Goal: Task Accomplishment & Management: Use online tool/utility

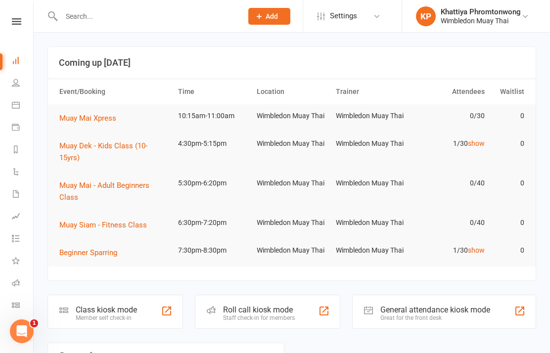
click at [15, 304] on icon at bounding box center [16, 305] width 8 height 8
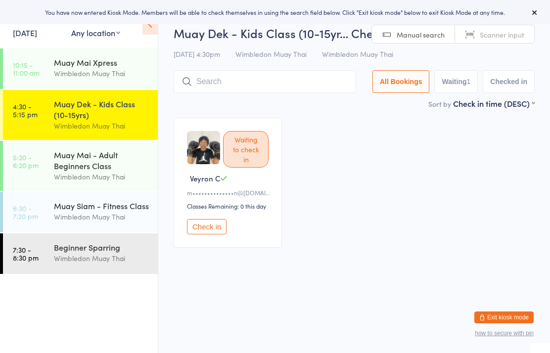
click at [130, 116] on div "Muay Dek - Kids Class (10-15yrs)" at bounding box center [101, 109] width 95 height 22
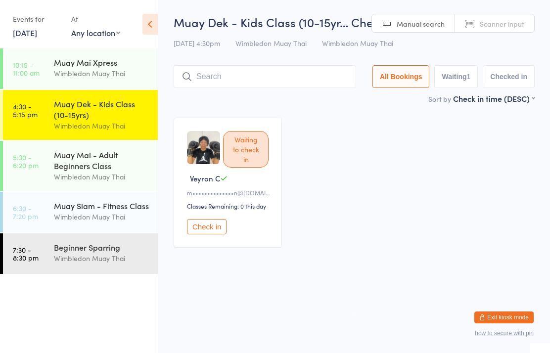
click at [270, 72] on input "search" at bounding box center [265, 76] width 183 height 23
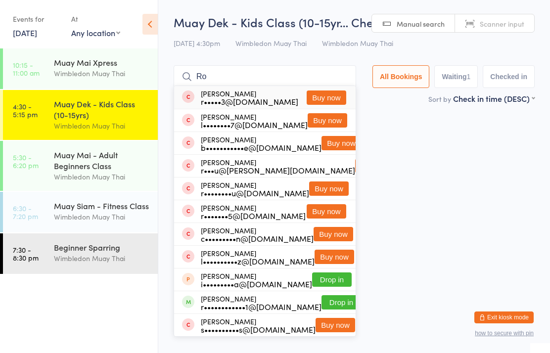
type input "R"
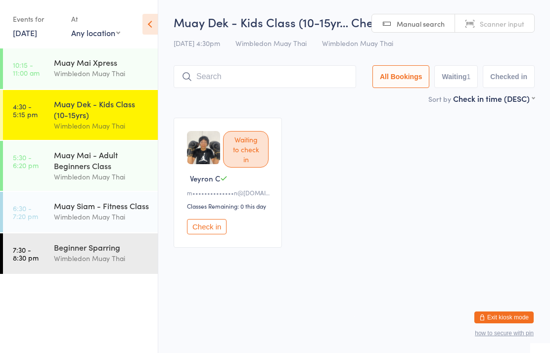
type input "P"
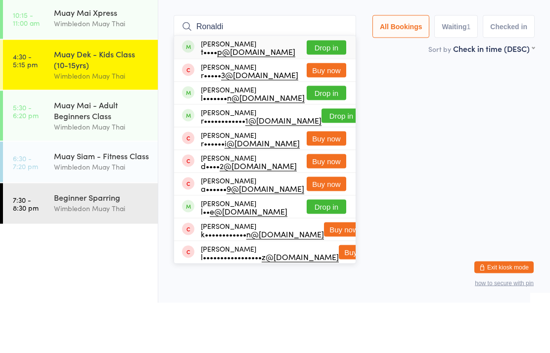
type input "Ronaldi"
click at [285, 86] on div "Ronaldo Taljaard t•••• p@live.com Drop in" at bounding box center [265, 97] width 182 height 23
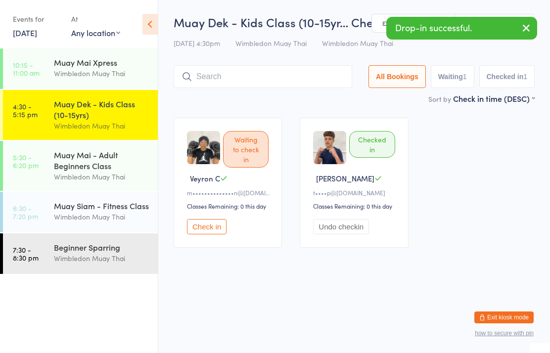
click at [199, 235] on button "Check in" at bounding box center [207, 226] width 40 height 15
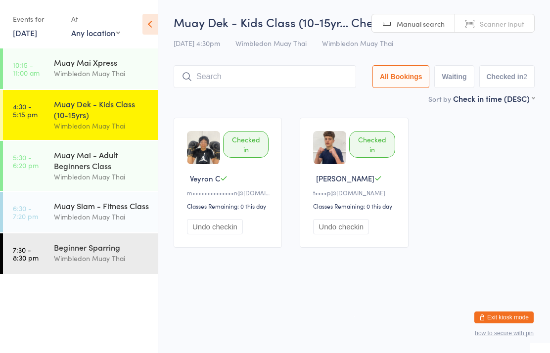
click at [245, 70] on input "search" at bounding box center [265, 76] width 183 height 23
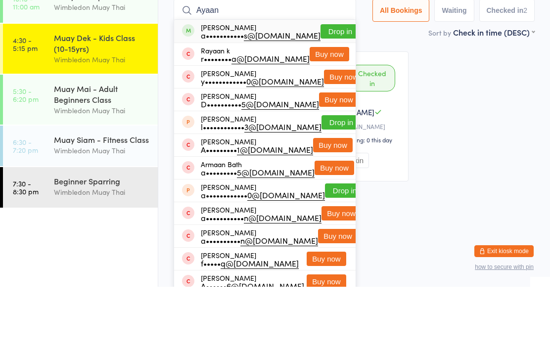
type input "Ayaan"
click at [321, 91] on button "Drop in" at bounding box center [341, 98] width 40 height 14
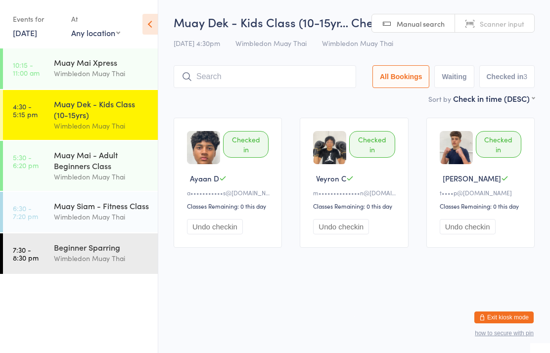
click at [284, 86] on input "search" at bounding box center [265, 76] width 183 height 23
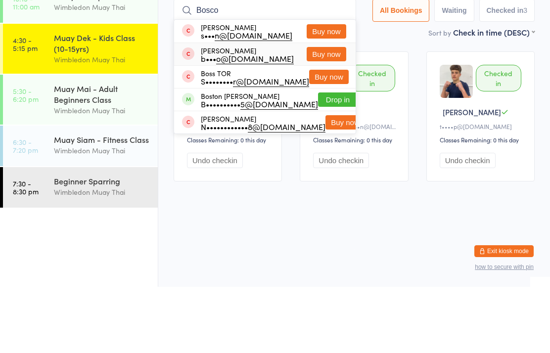
type input "Bosco"
click at [283, 109] on div "Bosco Lim b••• o@lims.nz Buy now" at bounding box center [265, 120] width 182 height 22
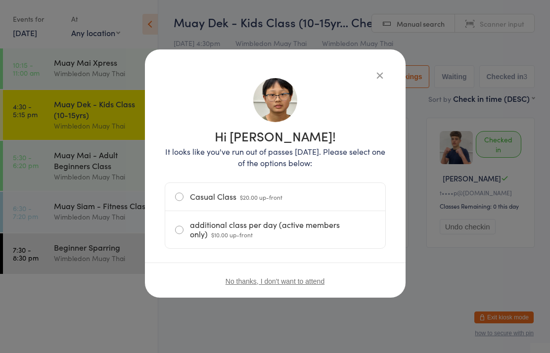
click at [272, 201] on span "$20.00 up-front" at bounding box center [261, 197] width 43 height 8
click at [0, 0] on input "Casual Class $20.00 up-front" at bounding box center [0, 0] width 0 height 0
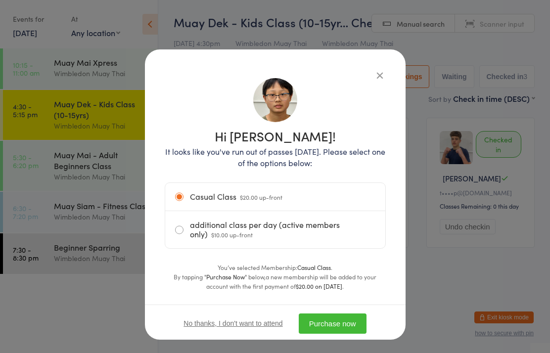
click at [338, 328] on button "Purchase now" at bounding box center [333, 324] width 68 height 20
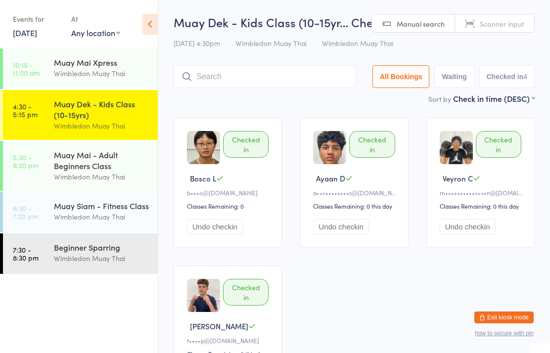
click at [268, 77] on input "search" at bounding box center [265, 76] width 183 height 23
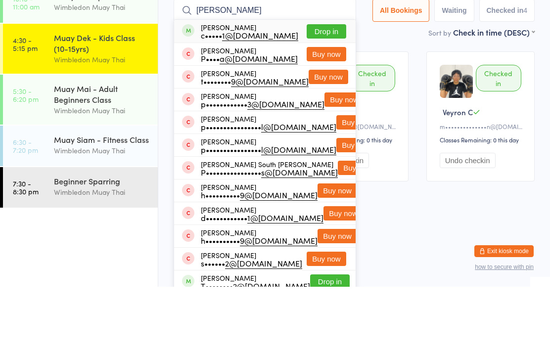
type input "Patricia"
click at [329, 91] on button "Drop in" at bounding box center [327, 98] width 40 height 14
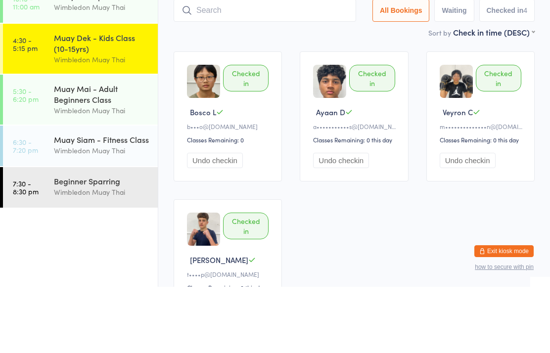
scroll to position [66, 0]
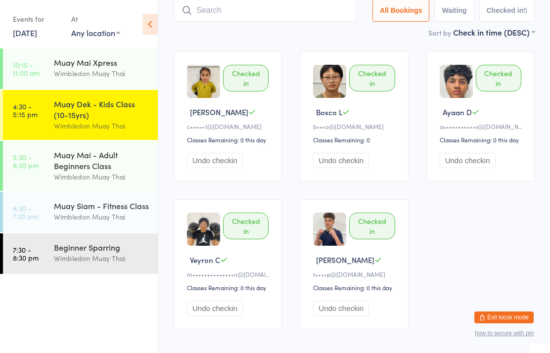
click at [312, 22] on input "search" at bounding box center [265, 10] width 183 height 23
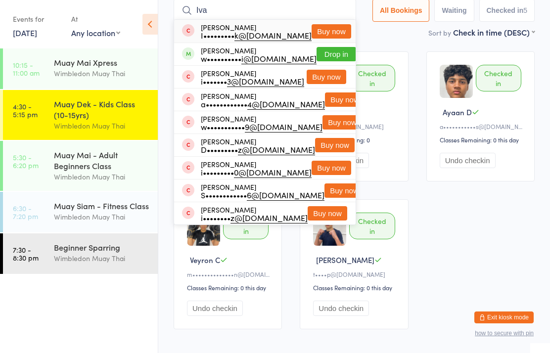
type input "Iva"
click at [334, 49] on button "Drop in" at bounding box center [337, 54] width 40 height 14
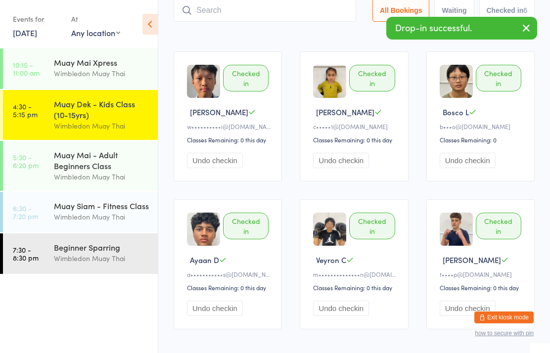
click at [296, 8] on input "search" at bounding box center [265, 10] width 183 height 23
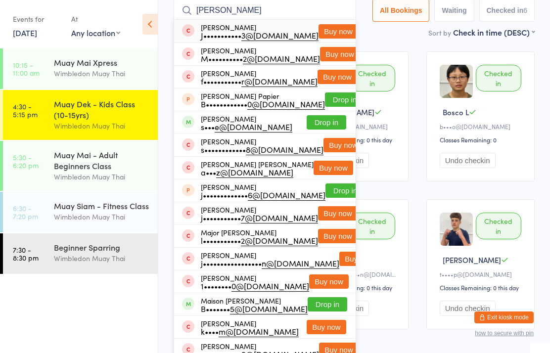
type input "Mason"
click at [336, 121] on button "Drop in" at bounding box center [327, 122] width 40 height 14
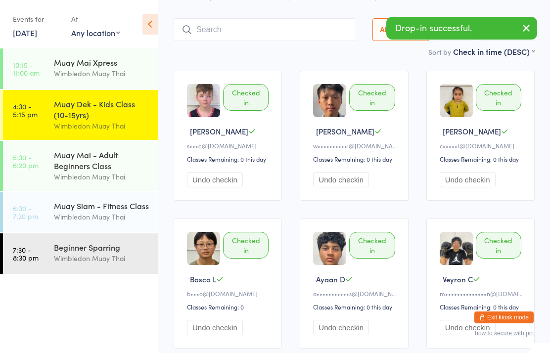
scroll to position [0, 0]
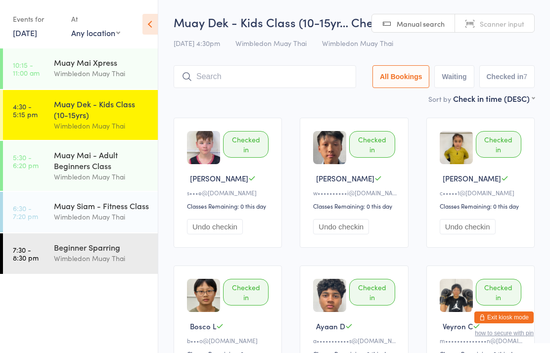
click at [302, 79] on input "search" at bounding box center [265, 76] width 183 height 23
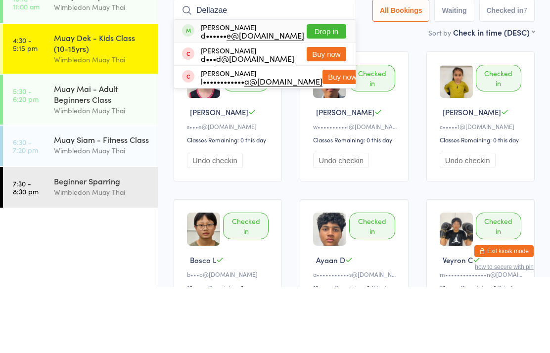
type input "Dellazae"
click at [339, 91] on button "Drop in" at bounding box center [327, 98] width 40 height 14
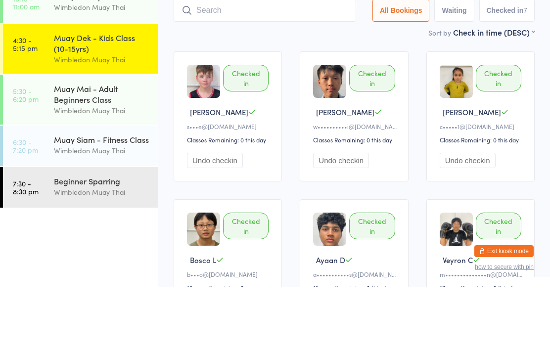
scroll to position [66, 0]
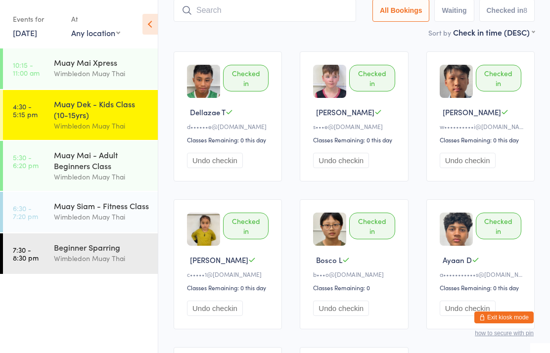
click at [319, 8] on input "search" at bounding box center [265, 10] width 183 height 23
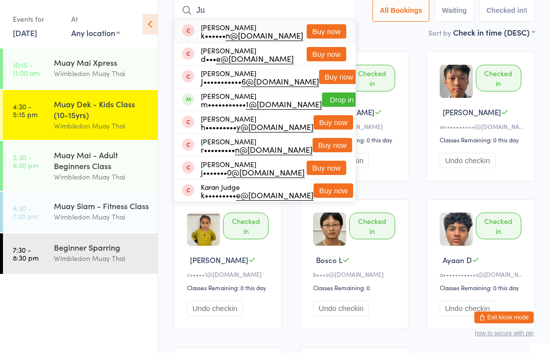
type input "Ju"
click at [332, 94] on button "Drop in" at bounding box center [342, 100] width 40 height 14
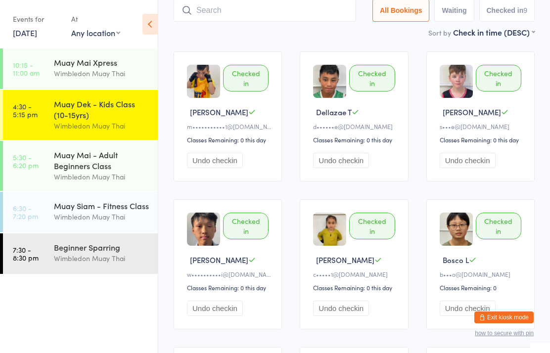
click at [244, 11] on input "search" at bounding box center [265, 10] width 183 height 23
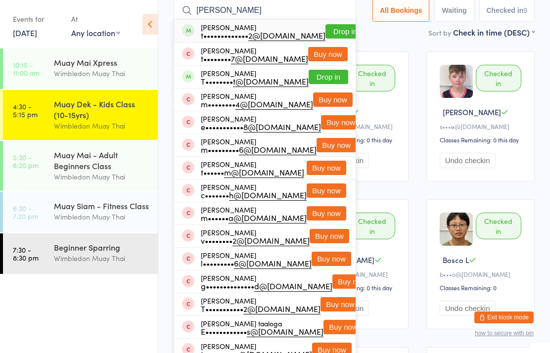
type input "Tanaka"
click at [258, 33] on div "t••••••••••••• 2@gmail.com" at bounding box center [263, 35] width 125 height 8
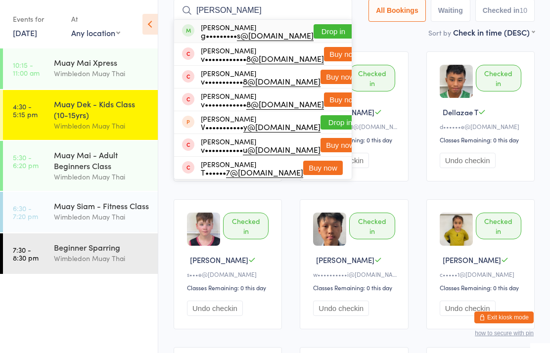
type input "vincent wells"
click at [319, 27] on button "Drop in" at bounding box center [334, 31] width 40 height 14
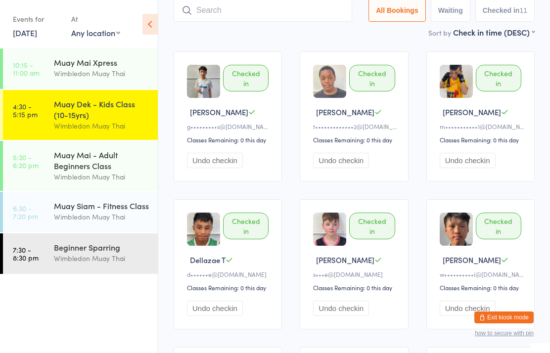
click at [274, 9] on input "search" at bounding box center [263, 10] width 179 height 23
type input "Blake miller"
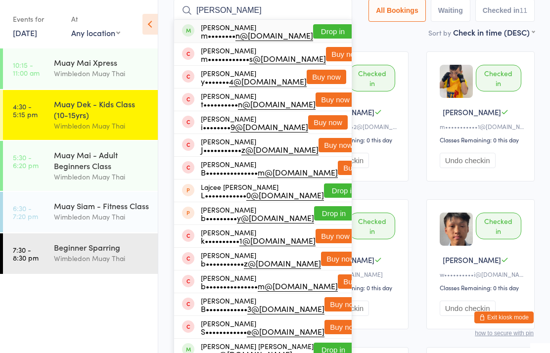
click at [327, 39] on button "Drop in" at bounding box center [333, 31] width 40 height 14
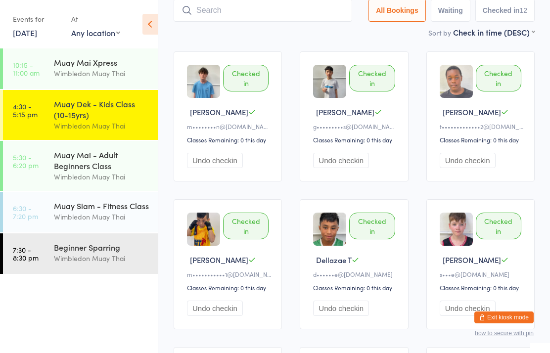
click at [302, 4] on input "search" at bounding box center [263, 10] width 179 height 23
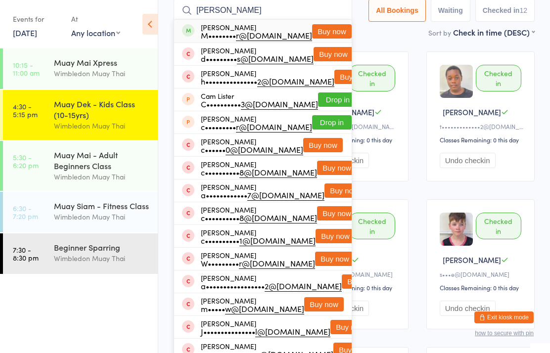
type input "Carter villis"
click at [336, 60] on button "Buy now" at bounding box center [334, 54] width 40 height 14
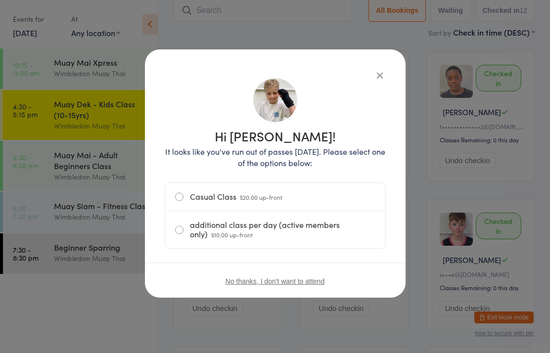
click at [288, 202] on label "Casual Class $20.00 up-front" at bounding box center [275, 197] width 200 height 28
click at [0, 0] on input "Casual Class $20.00 up-front" at bounding box center [0, 0] width 0 height 0
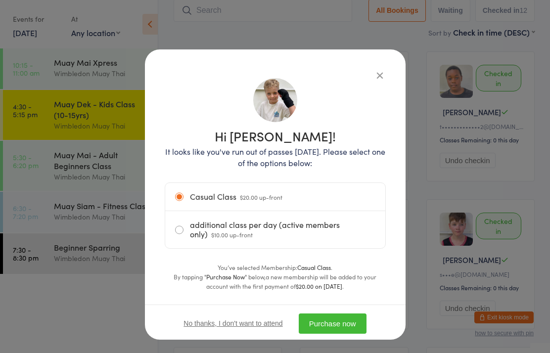
click at [361, 323] on button "Purchase now" at bounding box center [333, 324] width 68 height 20
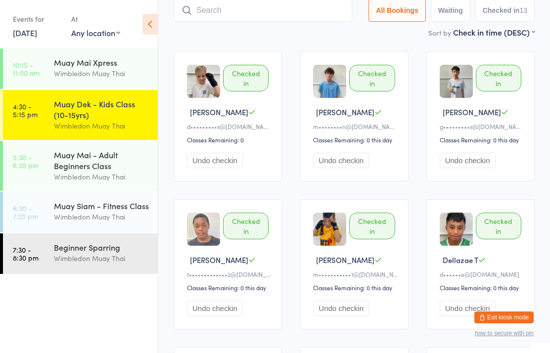
click at [235, 14] on input "search" at bounding box center [263, 10] width 179 height 23
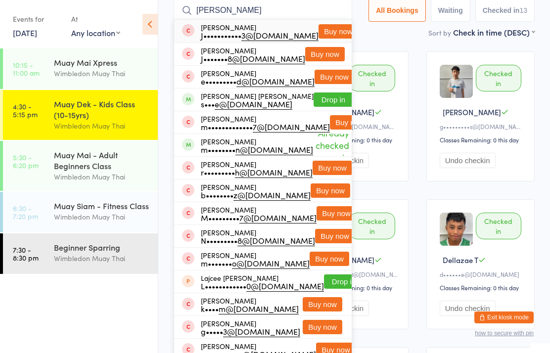
type input "Millar"
click at [324, 100] on button "Drop in" at bounding box center [334, 100] width 40 height 14
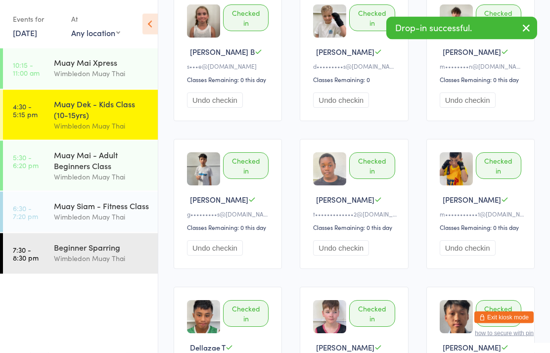
scroll to position [0, 0]
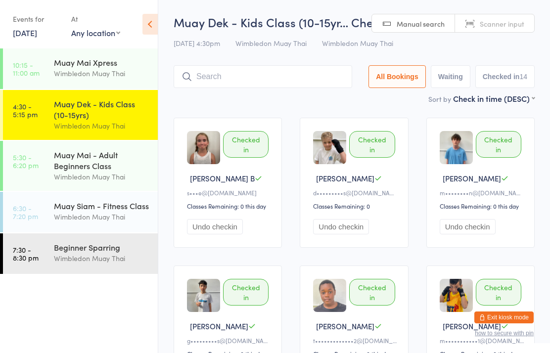
click at [282, 78] on input "search" at bounding box center [263, 76] width 179 height 23
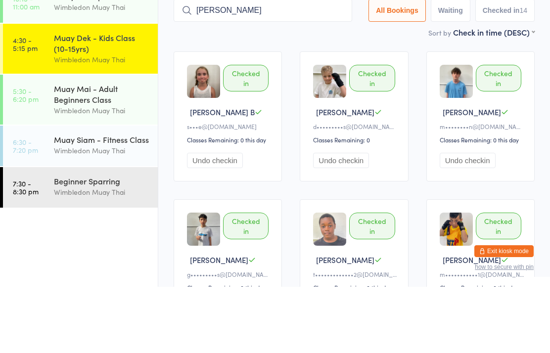
type input "Luke sun"
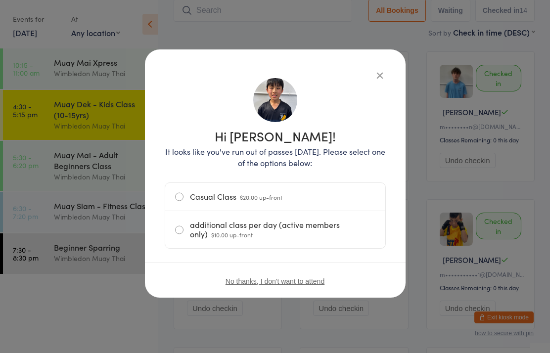
click at [228, 196] on label "Casual Class $20.00 up-front" at bounding box center [275, 197] width 200 height 28
click at [0, 0] on input "Casual Class $20.00 up-front" at bounding box center [0, 0] width 0 height 0
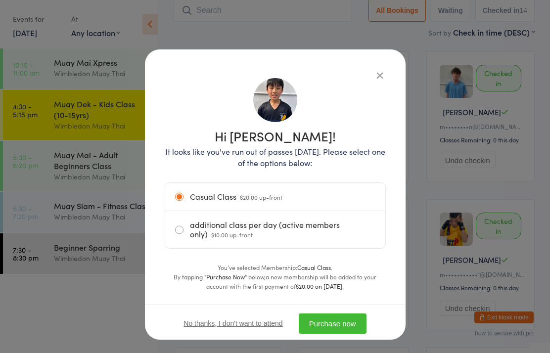
click at [358, 320] on button "Purchase now" at bounding box center [333, 324] width 68 height 20
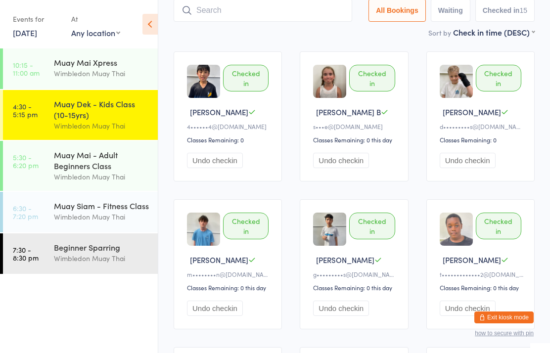
scroll to position [0, 0]
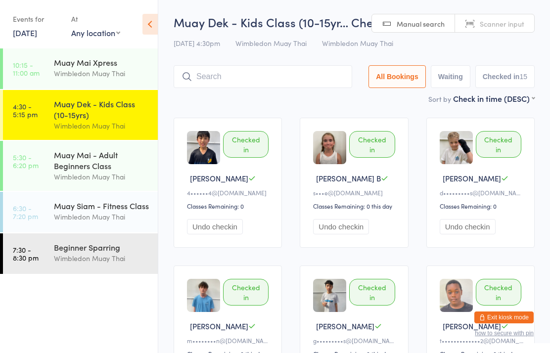
click at [292, 76] on input "search" at bounding box center [263, 76] width 179 height 23
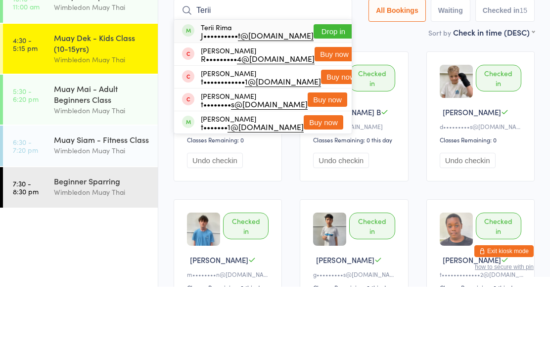
type input "Terii"
click at [316, 91] on button "Drop in" at bounding box center [334, 98] width 40 height 14
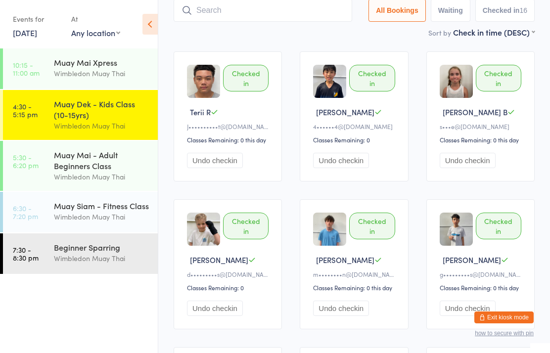
click at [286, 7] on input "search" at bounding box center [263, 10] width 179 height 23
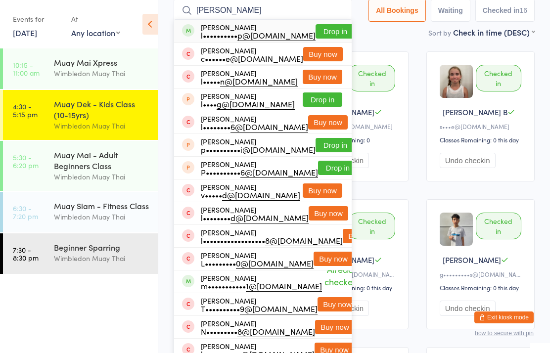
type input "Lucian"
click at [326, 32] on button "Drop in" at bounding box center [336, 31] width 40 height 14
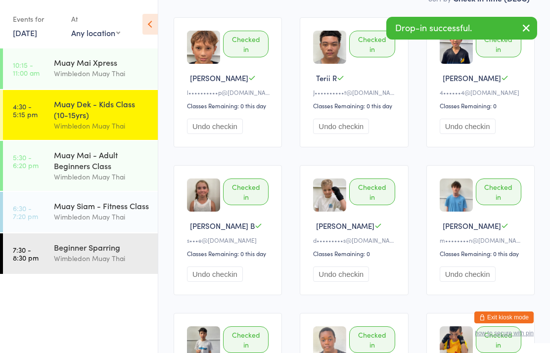
scroll to position [0, 0]
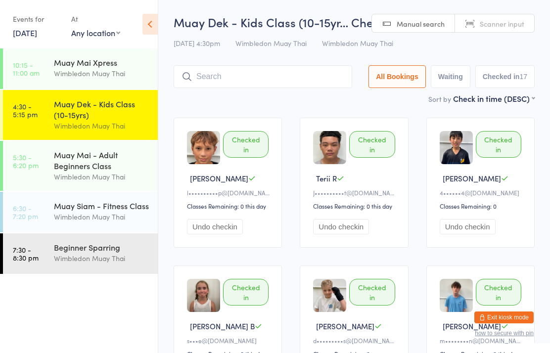
click at [105, 170] on div "Muay Mai - Adult Beginners Class" at bounding box center [101, 160] width 95 height 22
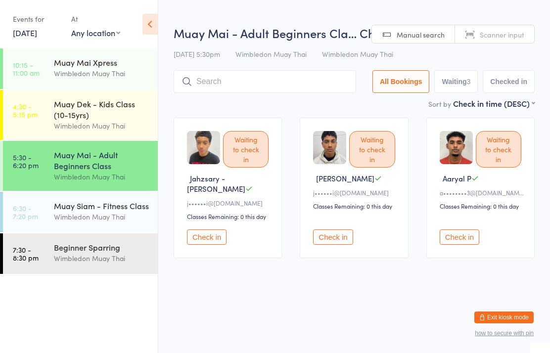
click at [239, 87] on input "search" at bounding box center [265, 81] width 183 height 23
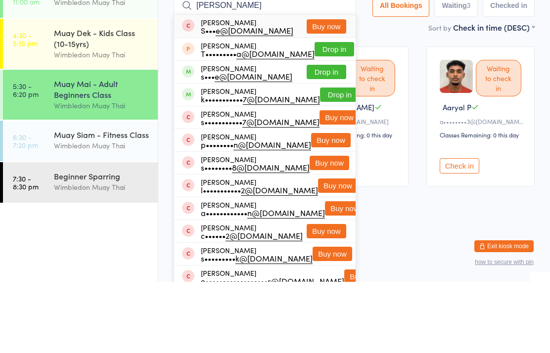
type input "Shane"
click at [324, 136] on button "Drop in" at bounding box center [327, 143] width 40 height 14
